Goal: Task Accomplishment & Management: Complete application form

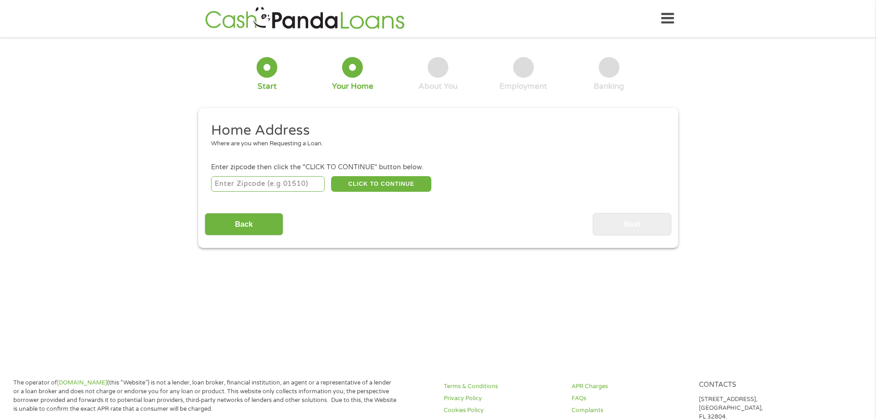
click at [247, 176] on input "number" at bounding box center [268, 184] width 114 height 16
type input "77598"
select select "[US_STATE]"
click at [402, 185] on button "CLICK TO CONTINUE" at bounding box center [381, 184] width 100 height 16
type input "77598"
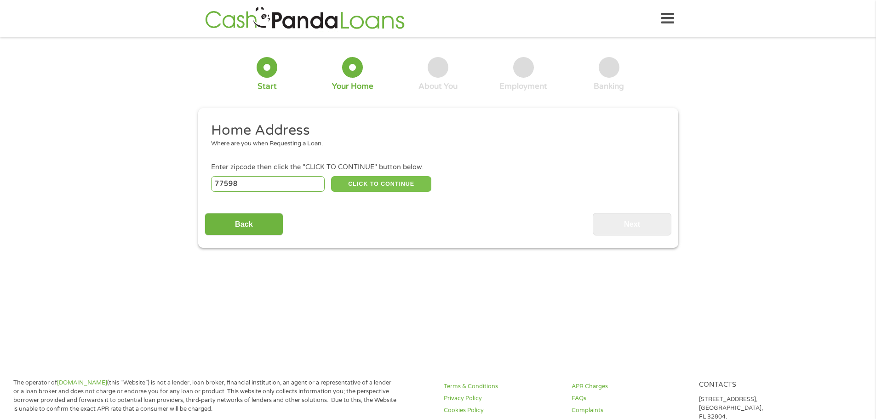
type input "[PERSON_NAME]"
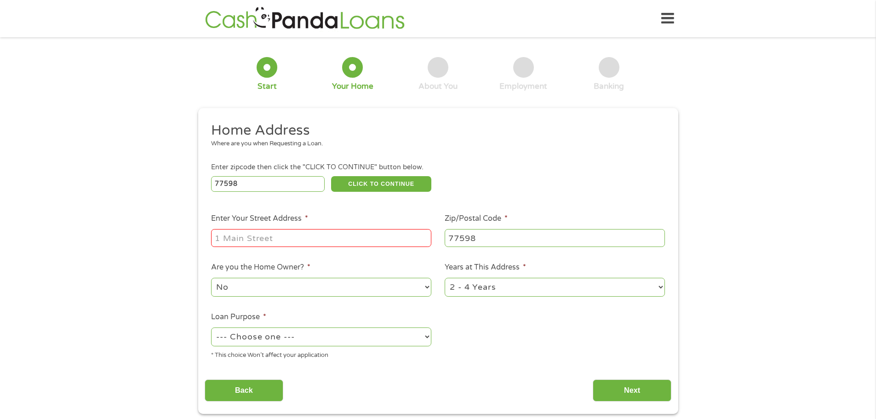
click at [359, 237] on input "Enter Your Street Address *" at bounding box center [321, 237] width 220 height 17
type input "[STREET_ADDRESS]"
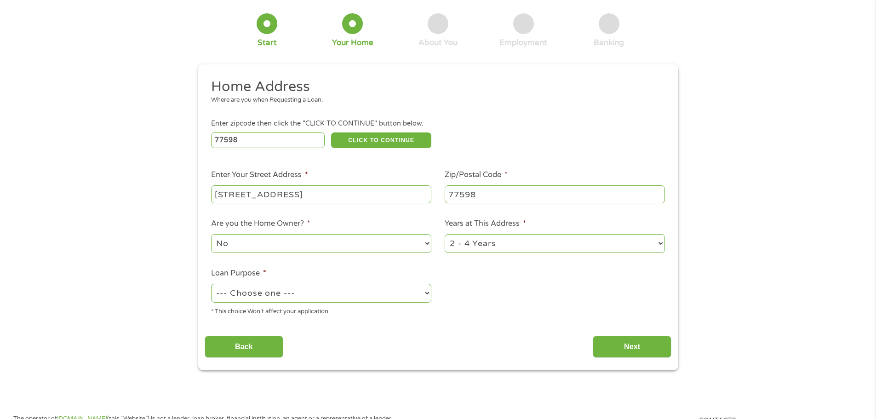
scroll to position [46, 0]
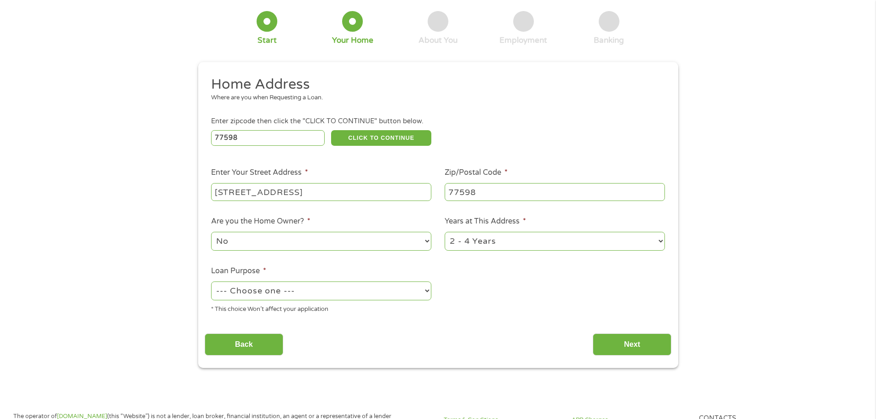
click at [474, 243] on select "1 Year or less 1 - 2 Years 2 - 4 Years Over 4 Years" at bounding box center [555, 241] width 220 height 19
select select "24months"
click at [445, 232] on select "1 Year or less 1 - 2 Years 2 - 4 Years Over 4 Years" at bounding box center [555, 241] width 220 height 19
click at [357, 284] on select "--- Choose one --- Pay Bills Debt Consolidation Home Improvement Major Purchase…" at bounding box center [321, 291] width 220 height 19
select select "paybills"
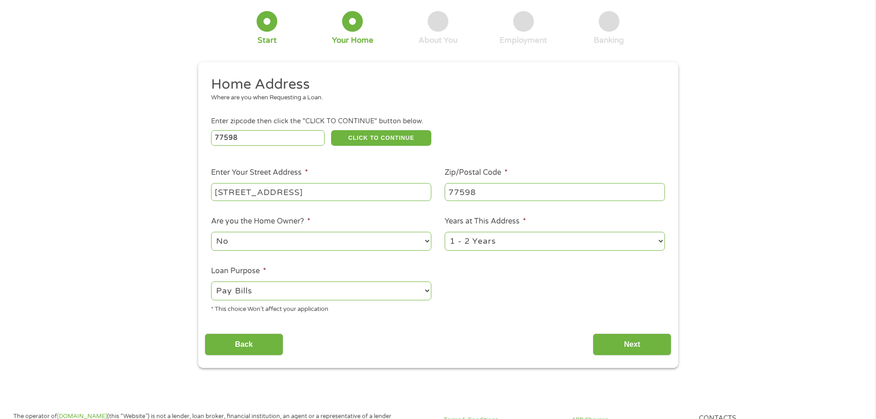
click at [211, 282] on select "--- Choose one --- Pay Bills Debt Consolidation Home Improvement Major Purchase…" at bounding box center [321, 291] width 220 height 19
click at [506, 322] on div "Home Address Where are you when Requesting a Loan. Enter zipcode then click the…" at bounding box center [438, 215] width 467 height 281
click at [642, 351] on input "Next" at bounding box center [632, 345] width 79 height 23
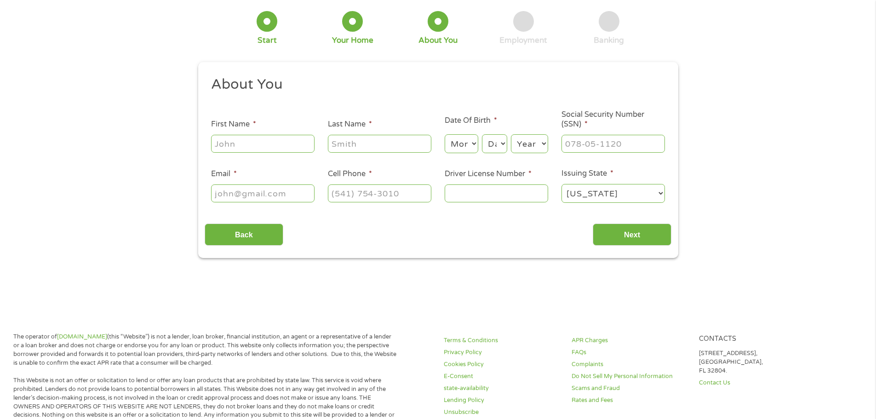
scroll to position [0, 0]
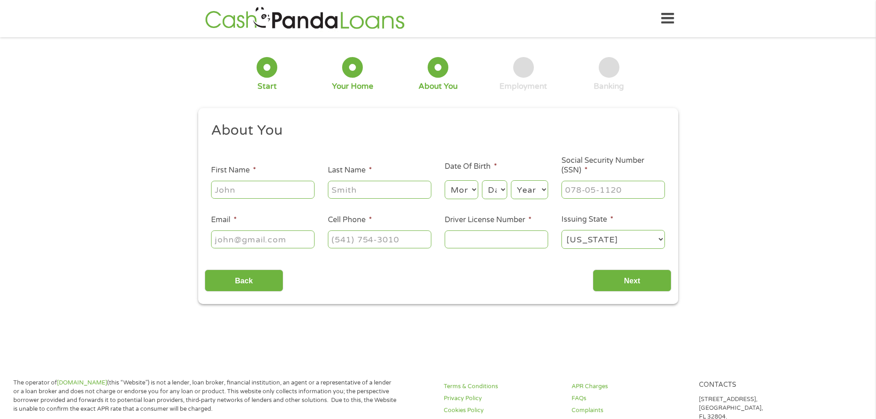
click at [269, 191] on input "First Name *" at bounding box center [263, 189] width 104 height 17
type input "[PERSON_NAME]"
type input "Ye"
type input "[EMAIL_ADDRESS][DOMAIN_NAME]"
type input "[PHONE_NUMBER]"
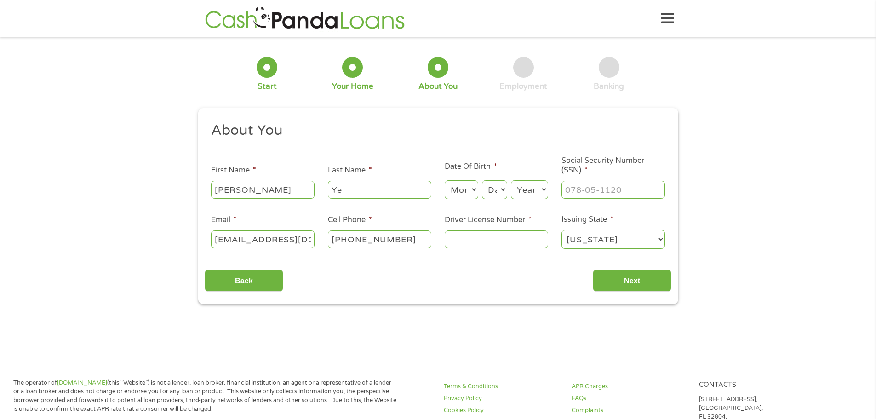
drag, startPoint x: 438, startPoint y: 271, endPoint x: 446, endPoint y: 275, distance: 8.2
click at [440, 271] on div "Back Next" at bounding box center [438, 277] width 467 height 29
click at [592, 190] on input "___-__-____" at bounding box center [614, 189] width 104 height 17
type input "095-02-5515"
click at [458, 188] on select "Month 1 2 3 4 5 6 7 8 9 10 11 12" at bounding box center [462, 189] width 34 height 19
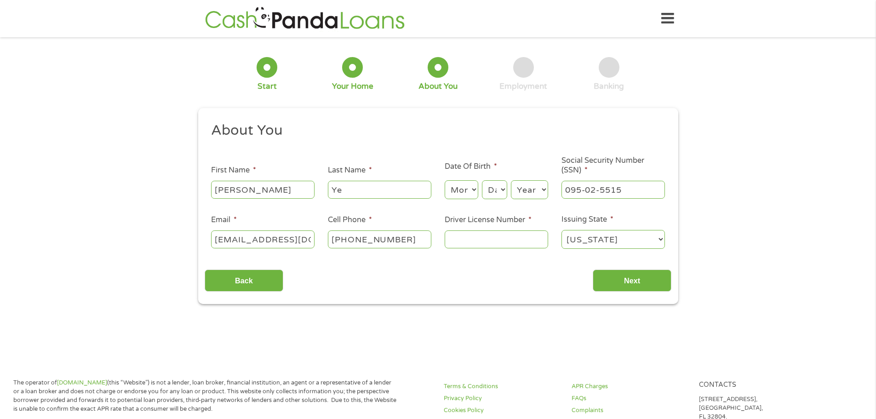
select select "9"
click at [445, 180] on select "Month 1 2 3 4 5 6 7 8 9 10 11 12" at bounding box center [462, 189] width 34 height 19
click at [502, 178] on div "Month Month 1 2 3 4 5 6 7 8 9 10 11 12 Day Day 1 2 3 4 5 6 7 8 9 10 11 12 13 14…" at bounding box center [497, 188] width 104 height 25
click at [493, 184] on select "Day 1 2 3 4 5 6 7 8 9 10 11 12 13 14 15 16 17 18 19 20 21 22 23 24 25 26 27 28 …" at bounding box center [494, 189] width 25 height 19
select select "21"
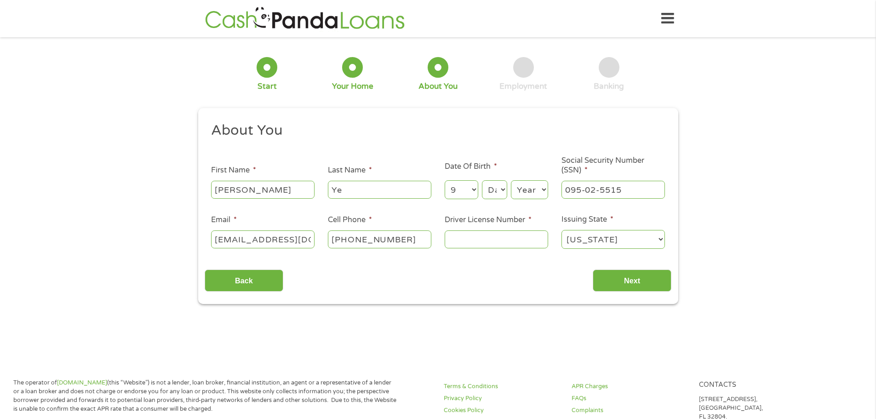
click at [482, 180] on select "Day 1 2 3 4 5 6 7 8 9 10 11 12 13 14 15 16 17 18 19 20 21 22 23 24 25 26 27 28 …" at bounding box center [494, 189] width 25 height 19
click at [529, 193] on select "Year [DATE] 2006 2005 2004 2003 2002 2001 2000 1999 1998 1997 1996 1995 1994 19…" at bounding box center [529, 189] width 37 height 19
select select "2001"
click at [511, 180] on select "Year [DATE] 2006 2005 2004 2003 2002 2001 2000 1999 1998 1997 1996 1995 1994 19…" at bounding box center [529, 189] width 37 height 19
click at [539, 286] on div "Back Next" at bounding box center [438, 277] width 467 height 29
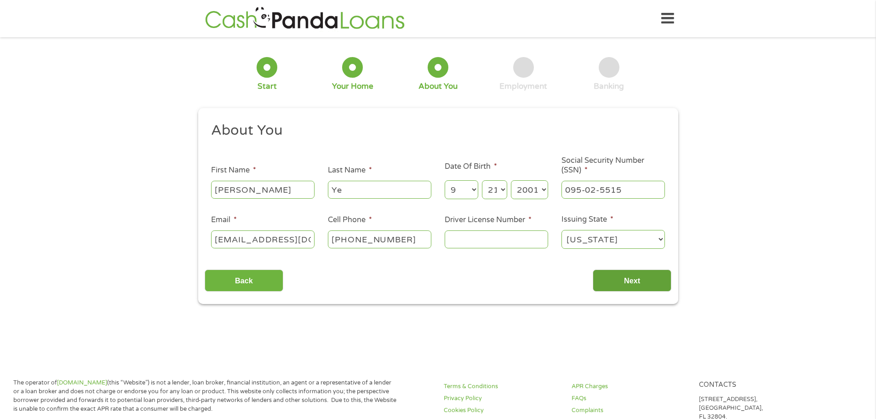
click at [629, 282] on input "Next" at bounding box center [632, 281] width 79 height 23
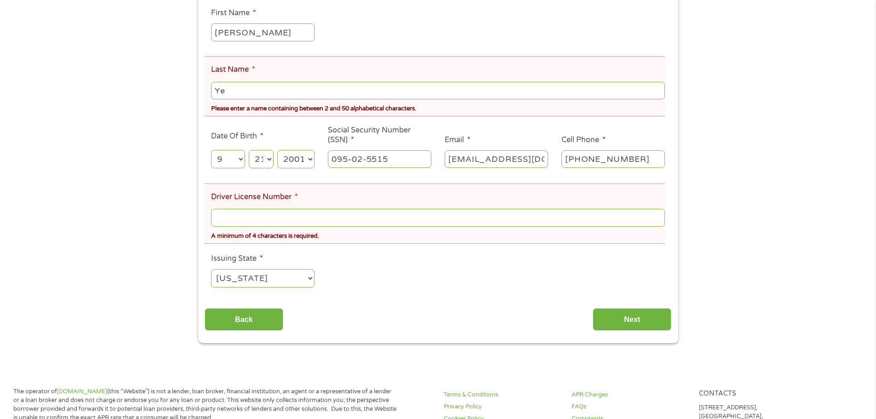
scroll to position [184, 0]
click at [296, 211] on input "Driver License Number *" at bounding box center [438, 216] width 454 height 17
type input "46018784"
click at [659, 314] on input "Next" at bounding box center [632, 318] width 79 height 23
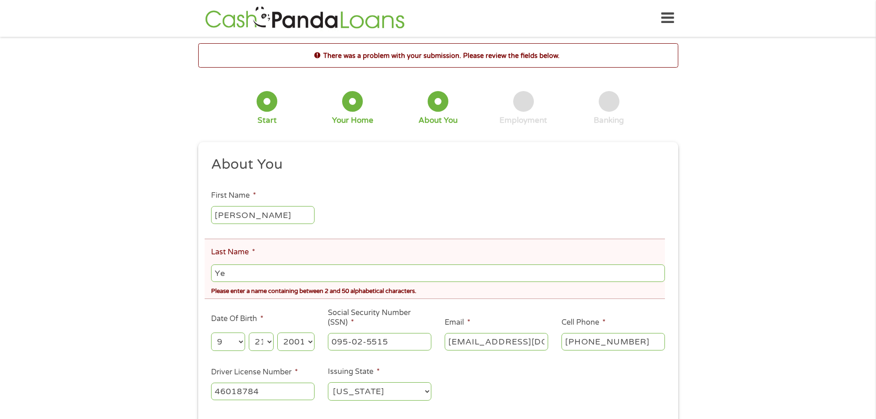
scroll to position [0, 0]
click at [379, 270] on input "Ye" at bounding box center [438, 273] width 454 height 17
click at [309, 272] on input "Ye" at bounding box center [438, 273] width 454 height 17
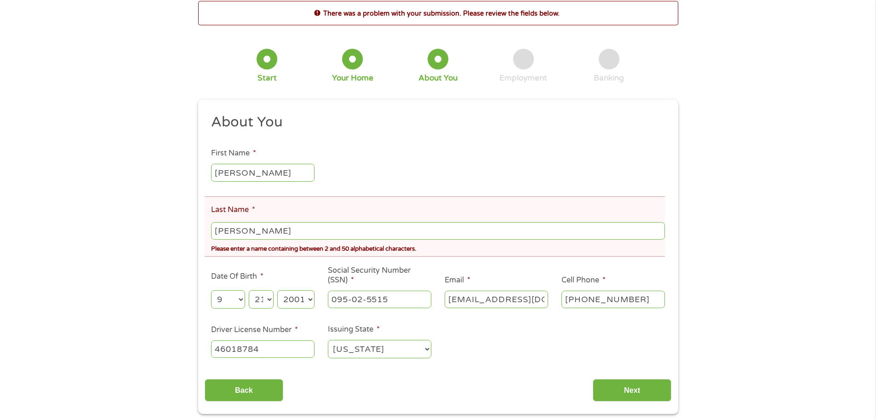
scroll to position [46, 0]
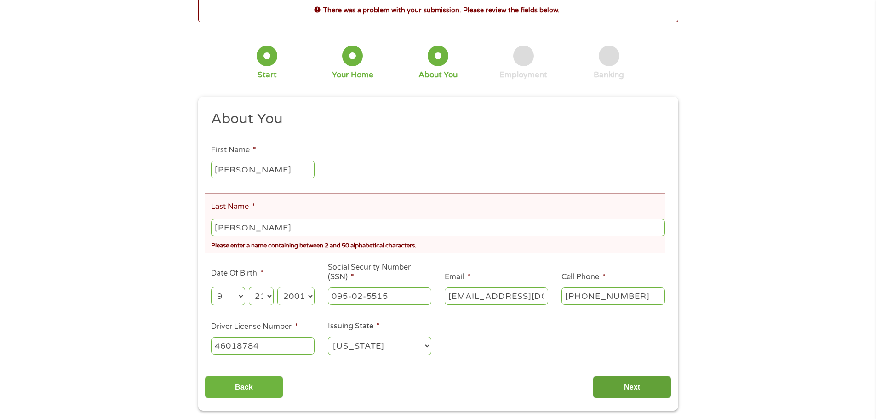
type input "[PERSON_NAME]"
click at [613, 384] on input "Next" at bounding box center [632, 387] width 79 height 23
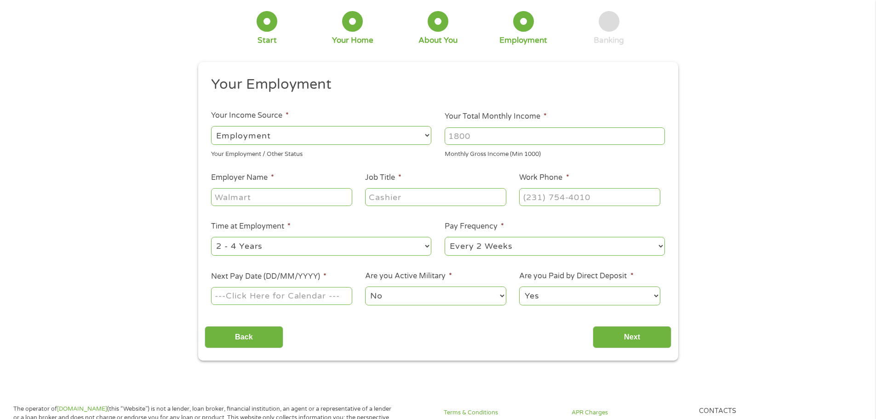
scroll to position [0, 0]
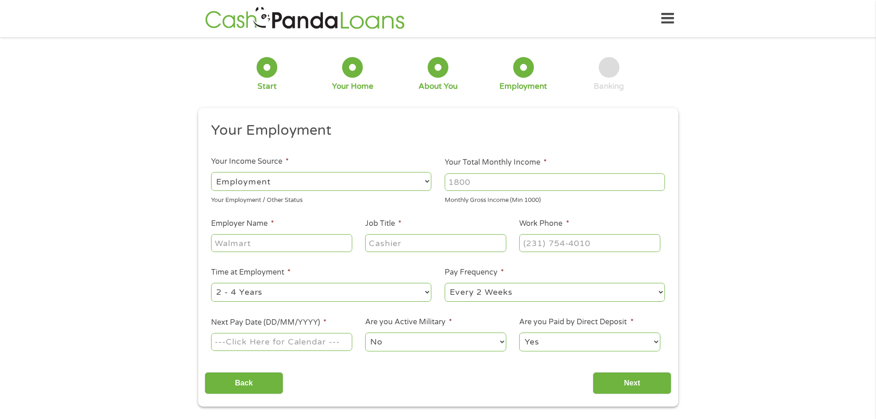
click at [328, 181] on select "--- Choose one --- Employment [DEMOGRAPHIC_DATA] Benefits" at bounding box center [321, 181] width 220 height 19
select select "selfEmployed"
click at [211, 172] on select "--- Choose one --- Employment [DEMOGRAPHIC_DATA] Benefits" at bounding box center [321, 181] width 220 height 19
click at [479, 187] on input "Your Total Monthly Income *" at bounding box center [555, 181] width 220 height 17
type input "4600"
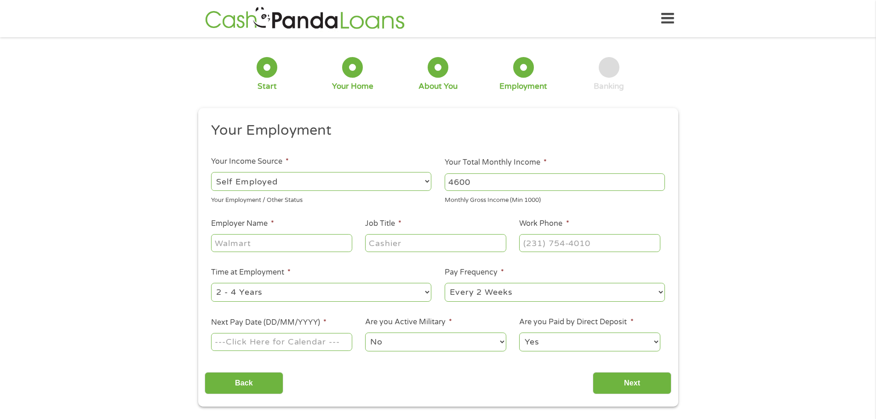
click at [297, 218] on ul "Your Employment Your Income Source * --- Choose one --- Employment [DEMOGRAPHIC…" at bounding box center [438, 240] width 467 height 238
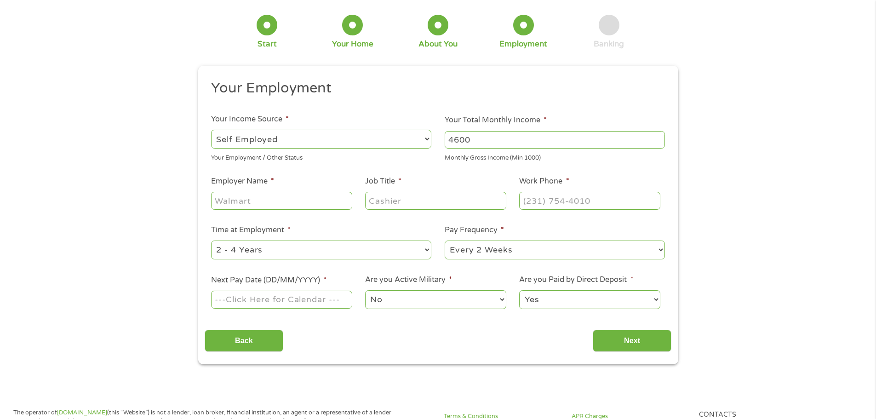
scroll to position [46, 0]
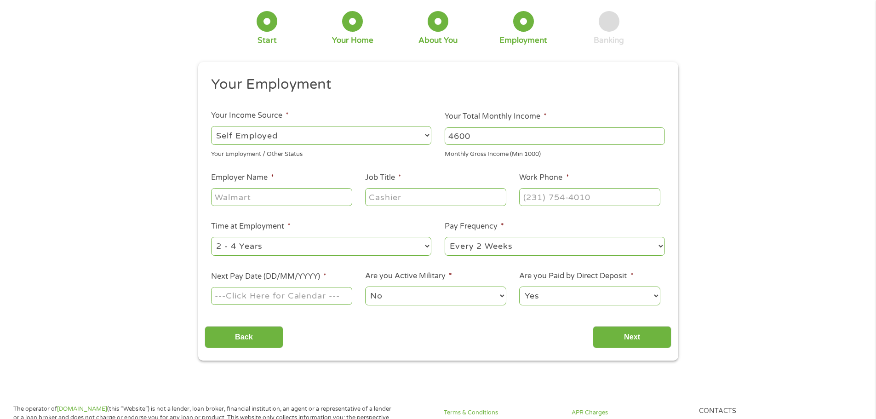
click at [286, 199] on input "Employer Name *" at bounding box center [281, 196] width 141 height 17
type input "juicy seafood"
click at [401, 199] on input "Job Title *" at bounding box center [435, 196] width 141 height 17
drag, startPoint x: 399, startPoint y: 202, endPoint x: 335, endPoint y: 196, distance: 64.2
click at [335, 196] on ul "Your Employment Your Income Source * --- Choose one --- Employment [DEMOGRAPHIC…" at bounding box center [438, 194] width 467 height 238
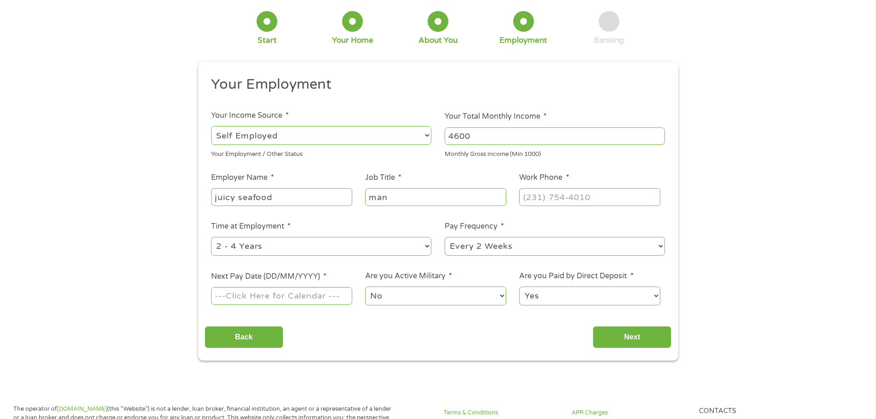
click at [407, 200] on input "man" at bounding box center [435, 196] width 141 height 17
drag, startPoint x: 407, startPoint y: 200, endPoint x: 372, endPoint y: 199, distance: 34.5
click at [372, 199] on input "man" at bounding box center [435, 196] width 141 height 17
click at [395, 200] on input "man" at bounding box center [435, 196] width 141 height 17
type input "manager"
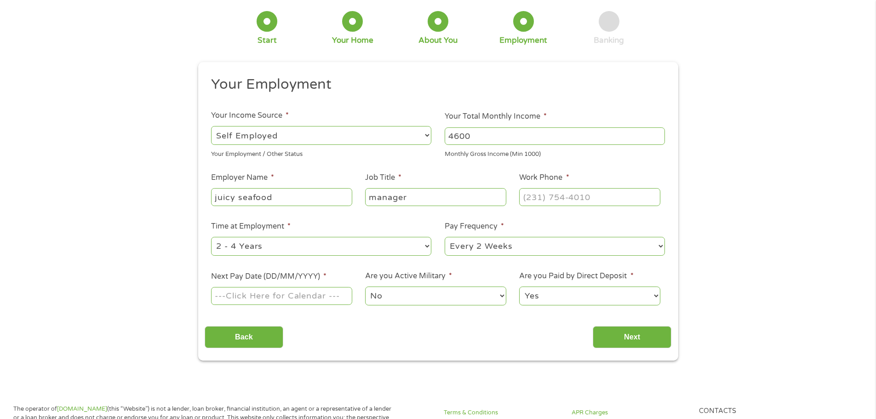
click at [491, 223] on label "Pay Frequency *" at bounding box center [474, 227] width 59 height 10
click at [491, 237] on select "--- Choose one --- Every 2 Weeks Every Week Monthly Semi-Monthly" at bounding box center [555, 246] width 220 height 19
click at [322, 253] on select "--- Choose one --- 1 Year or less 1 - 2 Years 2 - 4 Years Over 4 Years" at bounding box center [321, 246] width 220 height 19
select select "24months"
click at [211, 237] on select "--- Choose one --- 1 Year or less 1 - 2 Years 2 - 4 Years Over 4 Years" at bounding box center [321, 246] width 220 height 19
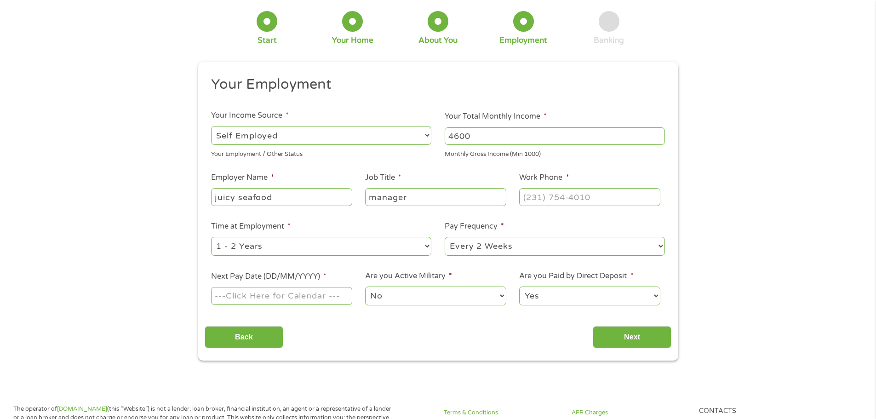
click at [312, 299] on input "Next Pay Date (DD/MM/YYYY) *" at bounding box center [281, 295] width 141 height 17
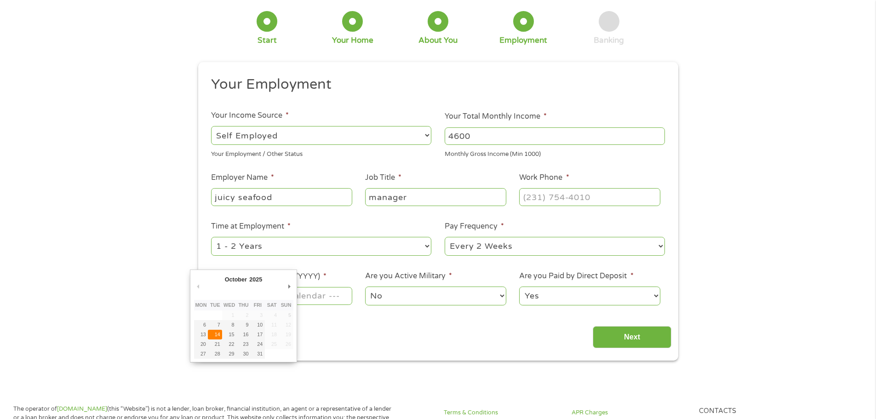
type input "[DATE]"
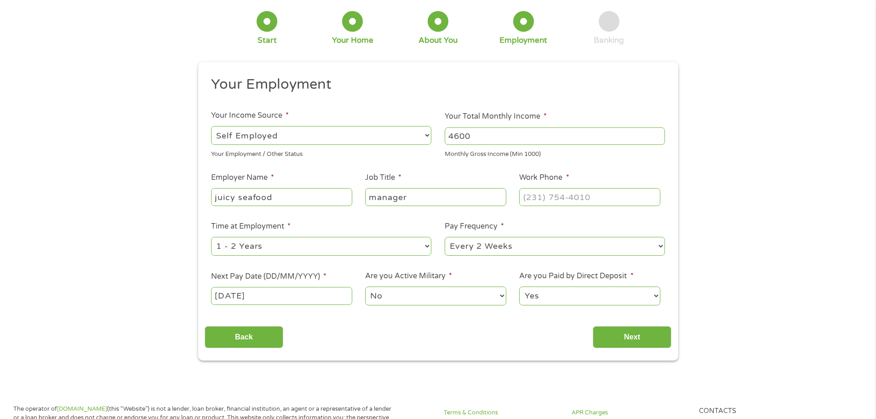
click at [554, 298] on select "Yes No" at bounding box center [589, 296] width 141 height 19
select select "0"
click at [519, 287] on select "Yes No" at bounding box center [589, 296] width 141 height 19
click at [612, 334] on input "Next" at bounding box center [632, 337] width 79 height 23
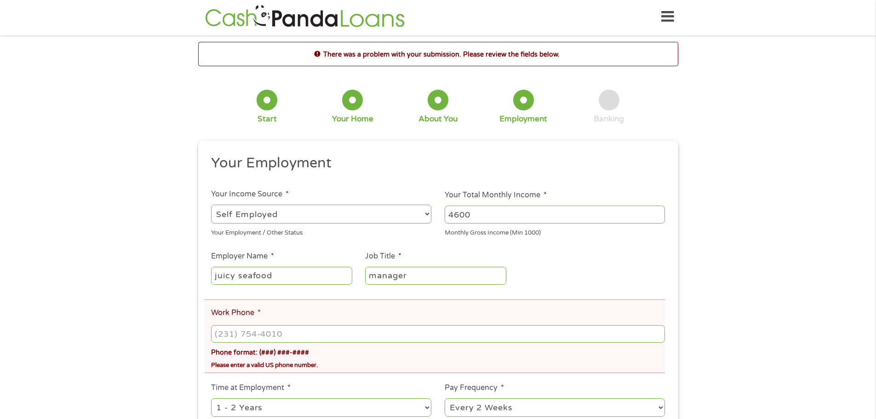
scroll to position [0, 0]
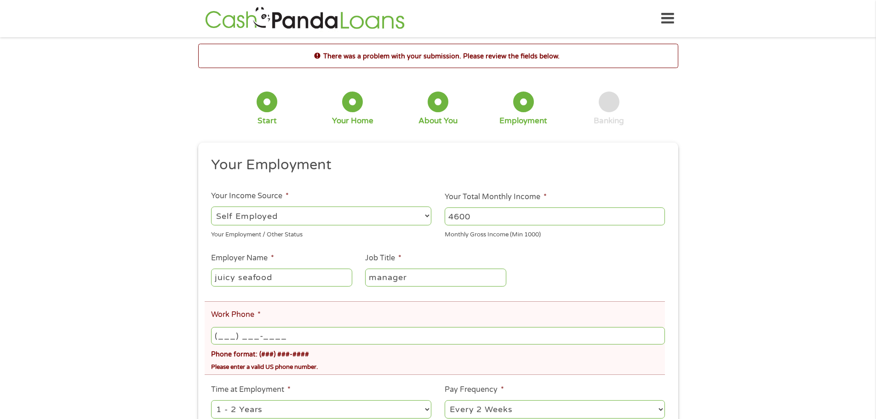
click at [405, 335] on input "(___) ___-____" at bounding box center [438, 335] width 454 height 17
type input "[PHONE_NUMBER]"
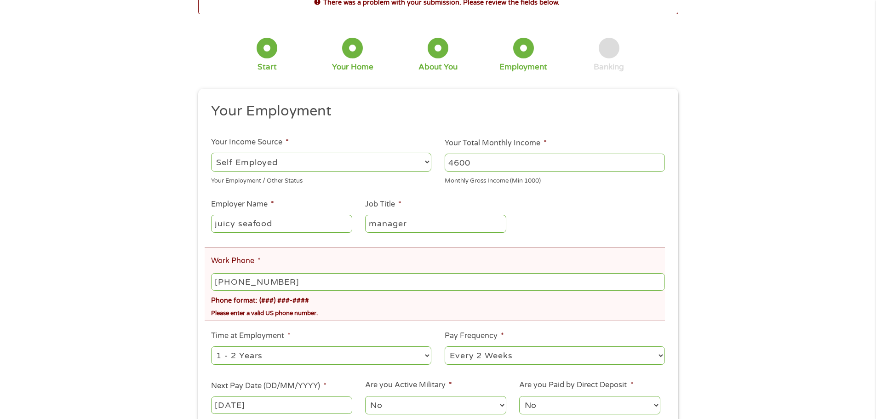
scroll to position [138, 0]
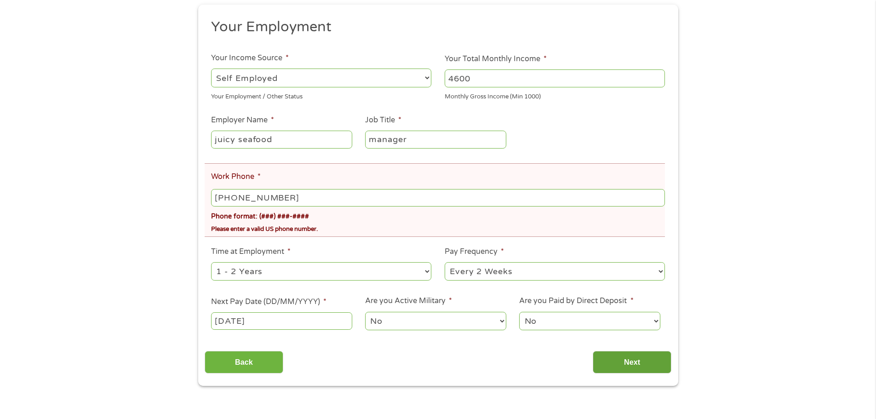
click at [617, 354] on input "Next" at bounding box center [632, 362] width 79 height 23
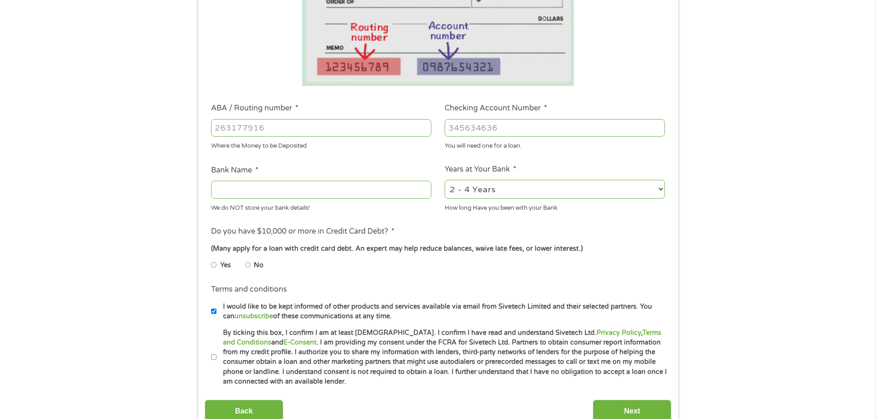
scroll to position [230, 0]
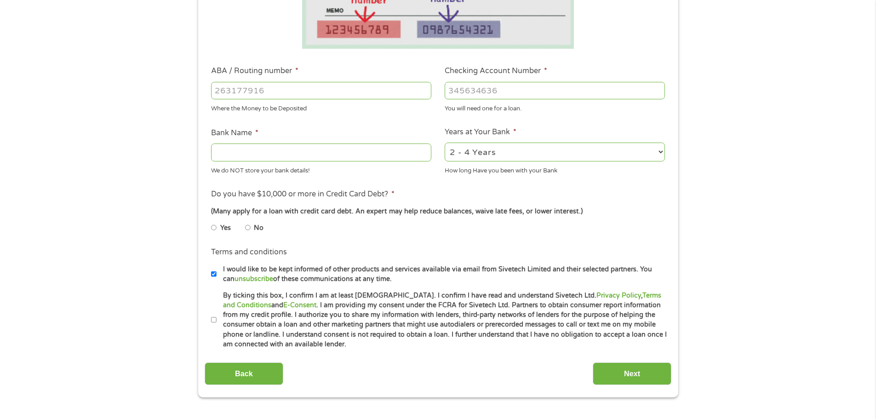
click at [247, 227] on input "No" at bounding box center [248, 227] width 6 height 15
radio input "true"
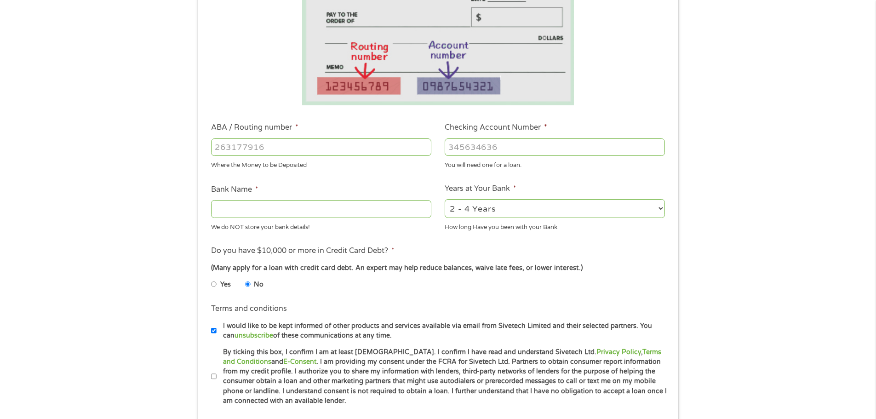
scroll to position [138, 0]
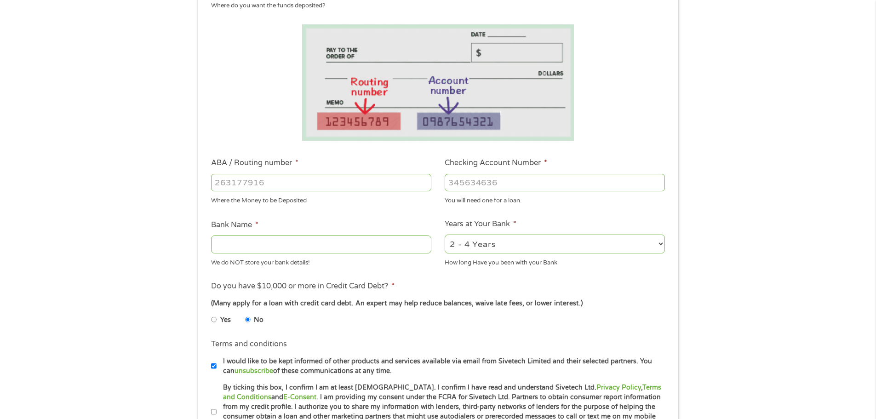
click at [320, 187] on input "ABA / Routing number *" at bounding box center [321, 182] width 220 height 17
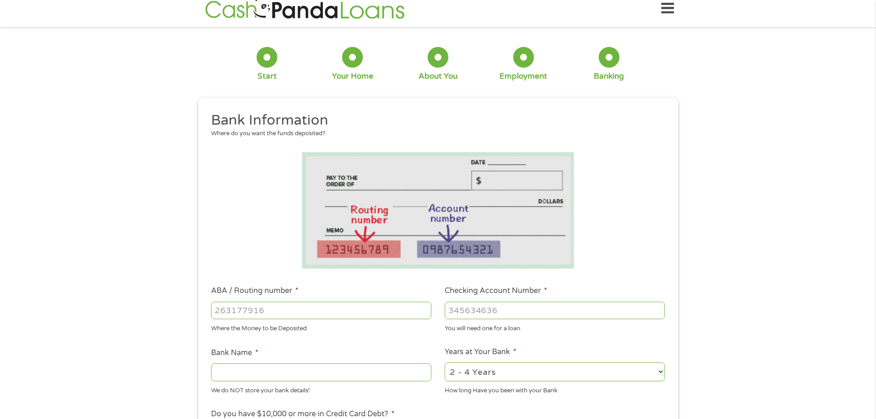
scroll to position [0, 0]
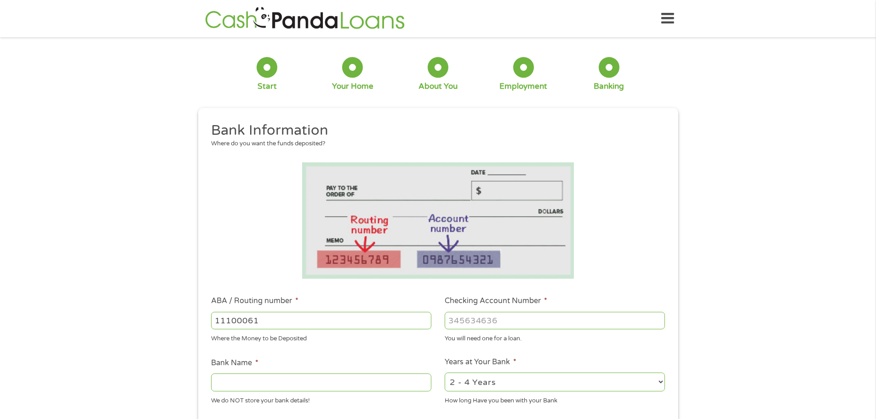
type input "111000614"
type input "JPMORGAN CHASE BANK NA"
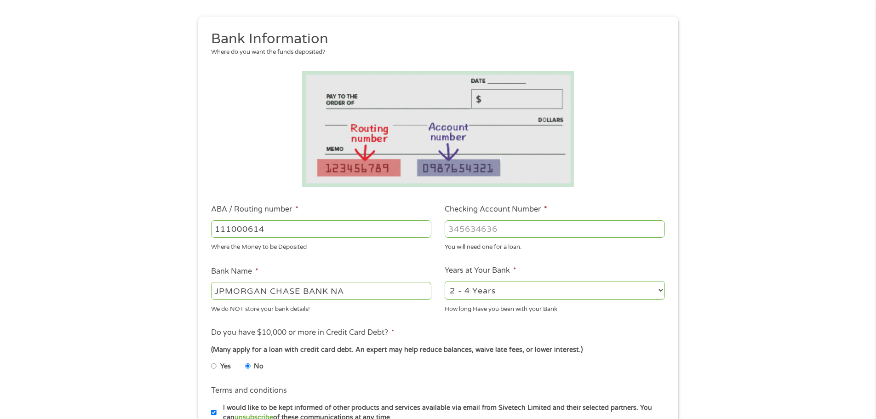
scroll to position [92, 0]
type input "111000614"
click at [471, 226] on input "Checking Account Number *" at bounding box center [555, 228] width 220 height 17
type input "1"
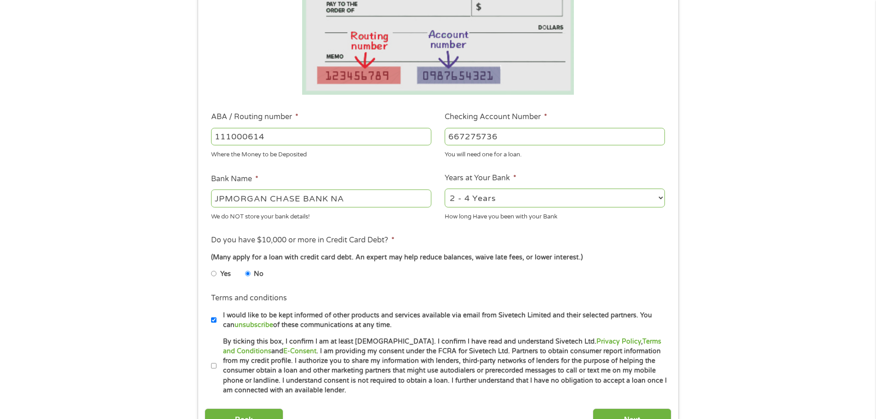
type input "667275736"
click at [681, 283] on div "1 Start 2 Your Home 3 About You 4 Employment 5 Banking 6 This field is hidden w…" at bounding box center [438, 151] width 497 height 583
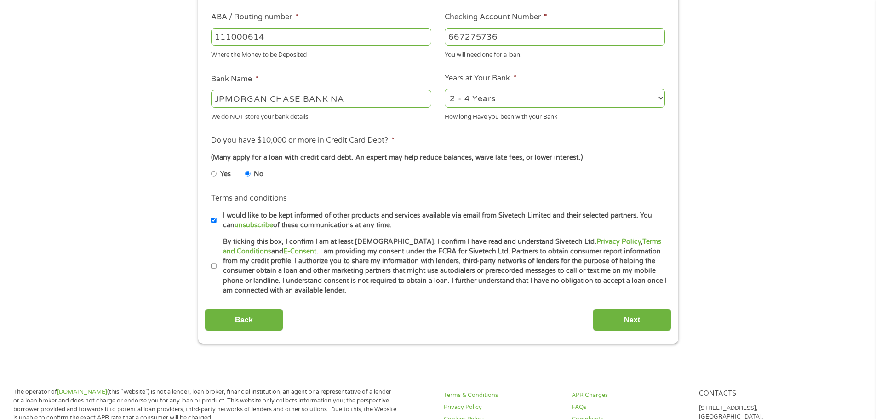
scroll to position [322, 0]
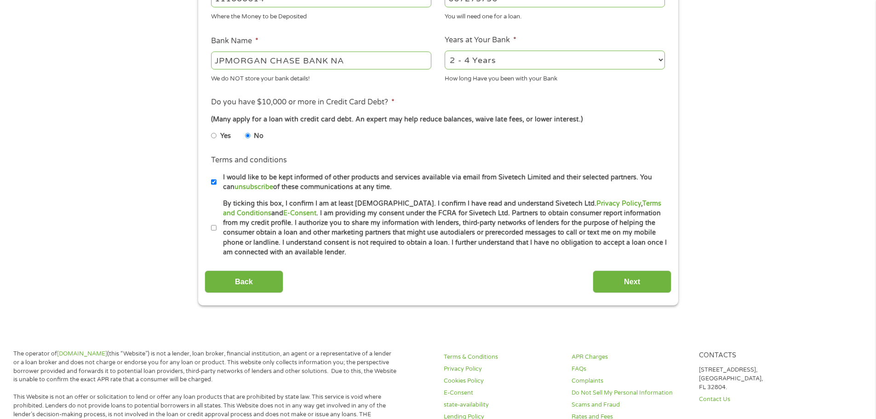
click at [285, 230] on label "By ticking this box, I confirm I am at least [DEMOGRAPHIC_DATA]. I confirm I ha…" at bounding box center [442, 228] width 451 height 59
click at [217, 230] on input "By ticking this box, I confirm I am at least [DEMOGRAPHIC_DATA]. I confirm I ha…" at bounding box center [214, 228] width 6 height 15
checkbox input "true"
click at [611, 282] on input "Next" at bounding box center [632, 281] width 79 height 23
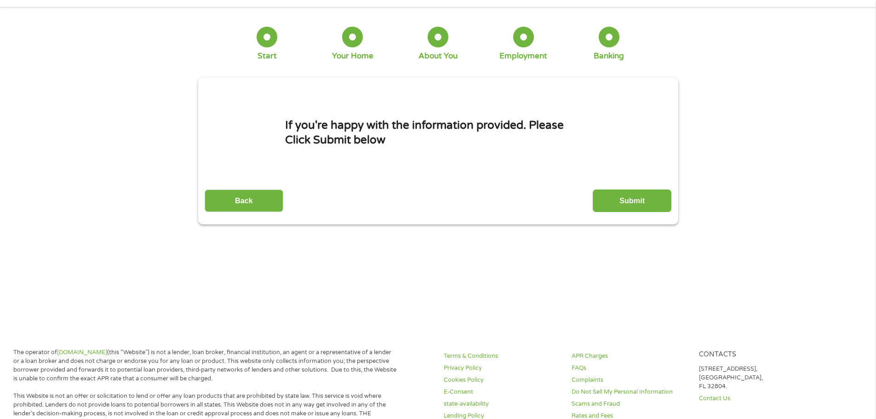
scroll to position [0, 0]
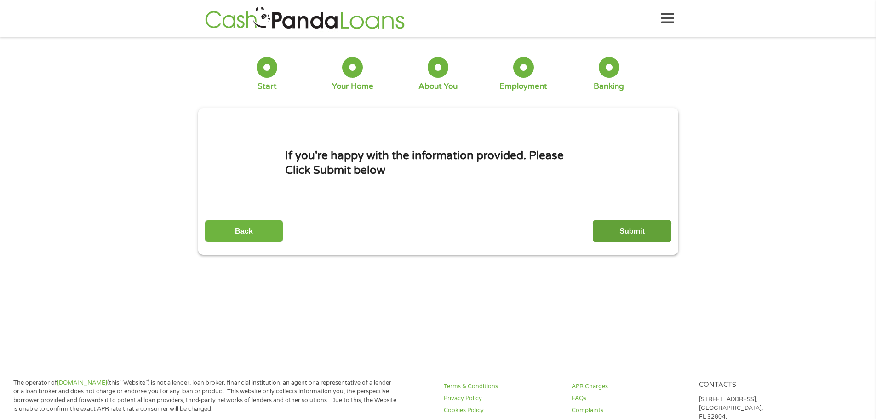
click at [609, 231] on input "Submit" at bounding box center [632, 231] width 79 height 23
